Goal: Check status: Check status

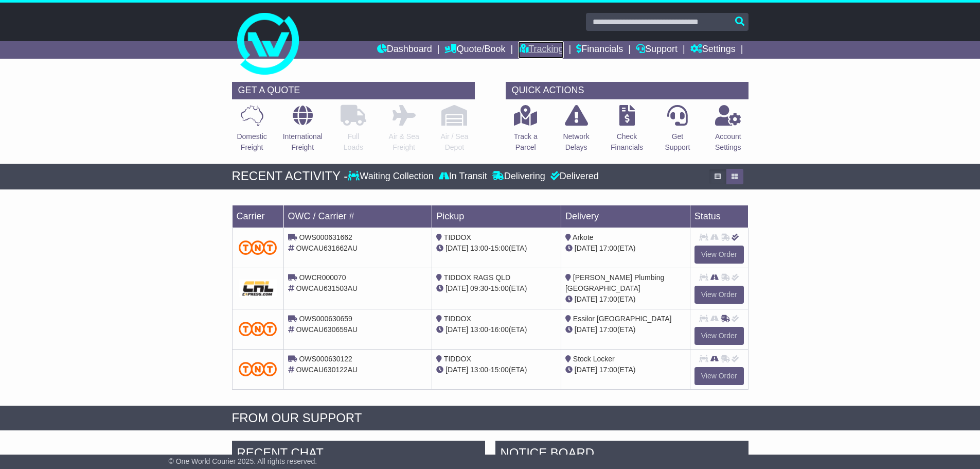
click at [530, 51] on link "Tracking" at bounding box center [540, 49] width 45 height 17
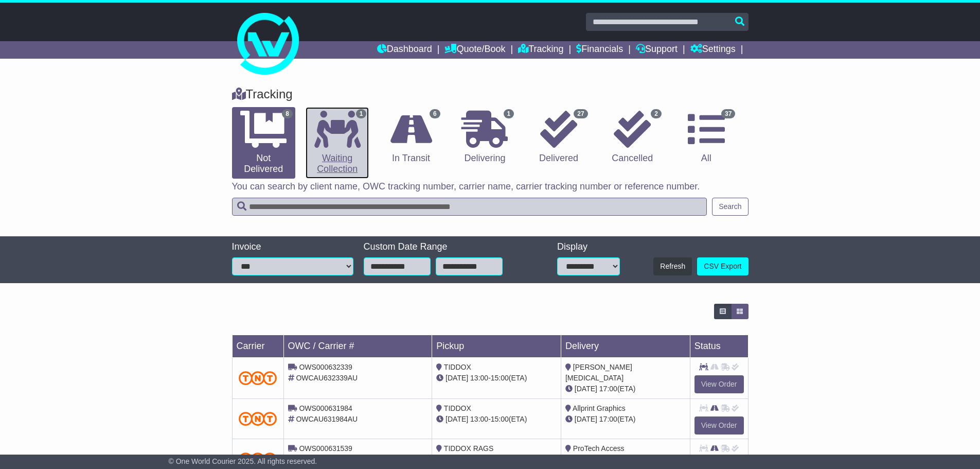
click at [337, 132] on icon at bounding box center [337, 129] width 46 height 37
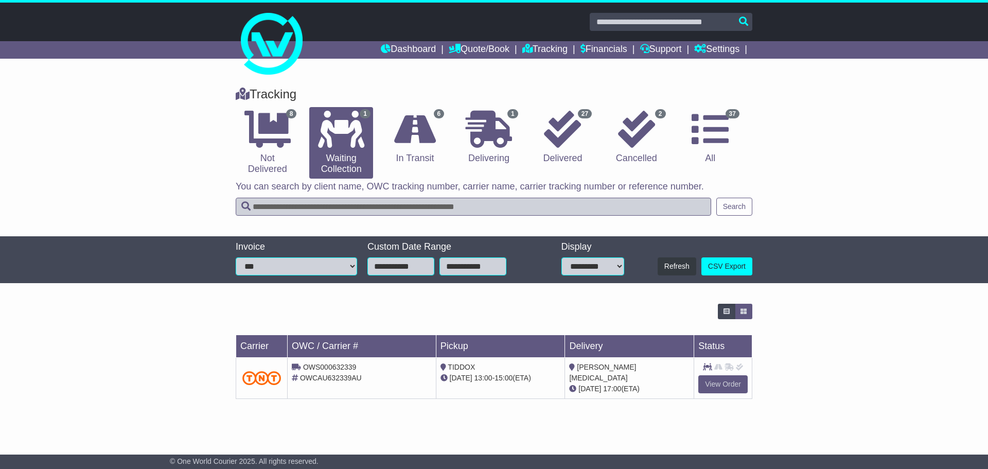
click at [190, 328] on div "Loading... No bookings found Carrier OWC / Carrier # Pickup Delivery Status OWS…" at bounding box center [494, 356] width 988 height 116
